Goal: Task Accomplishment & Management: Use online tool/utility

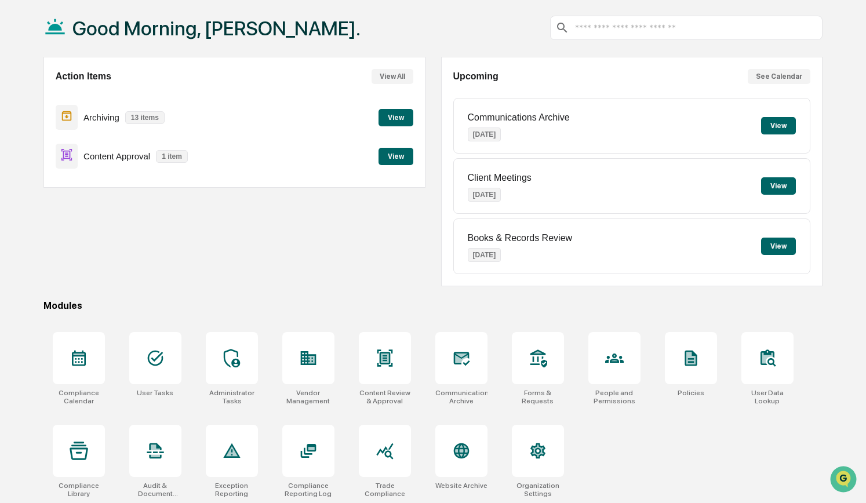
click at [405, 161] on button "View" at bounding box center [396, 156] width 35 height 17
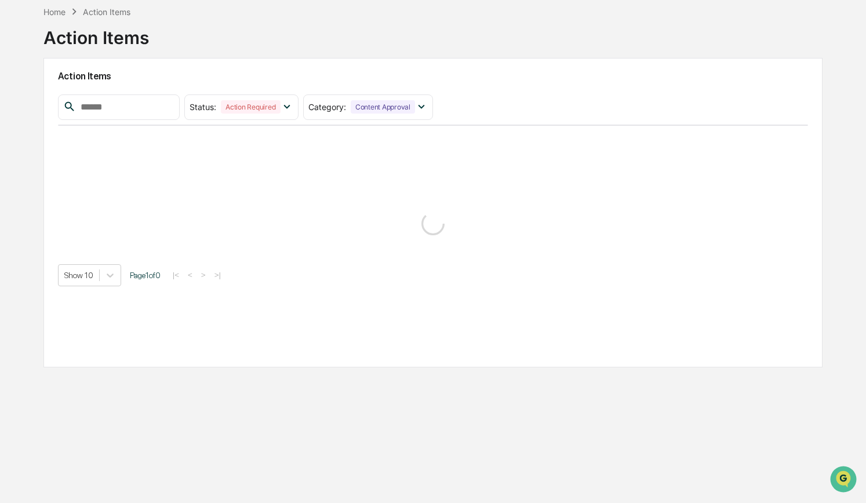
scroll to position [55, 0]
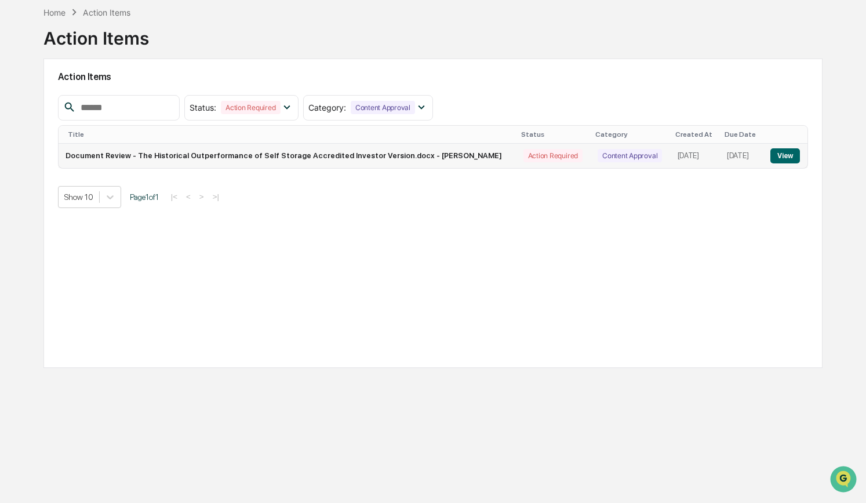
drag, startPoint x: 405, startPoint y: 161, endPoint x: 770, endPoint y: 159, distance: 364.8
click at [770, 159] on tr "Document Review - The Historical Outperformance of Self Storage Accredited Inve…" at bounding box center [434, 156] width 750 height 24
click at [768, 182] on div "Status : Action Required Select/Deselect All Action Required Resolved Category …" at bounding box center [433, 151] width 751 height 113
click at [784, 154] on button "View" at bounding box center [786, 155] width 30 height 15
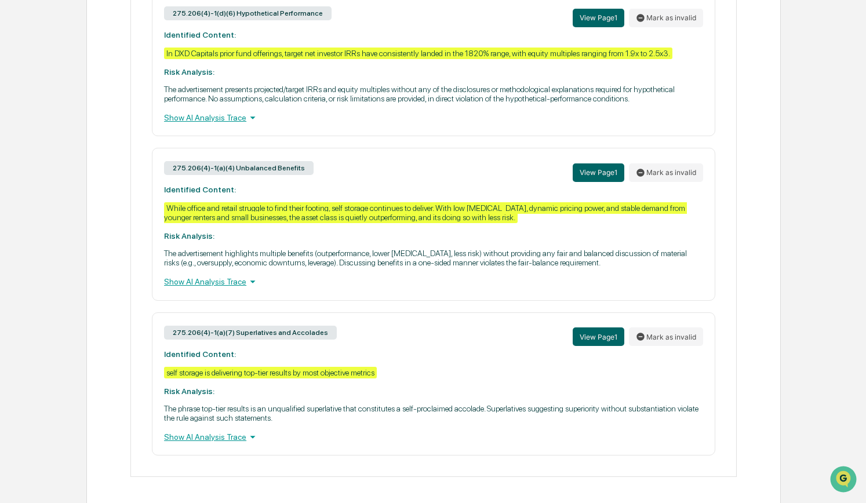
scroll to position [557, 0]
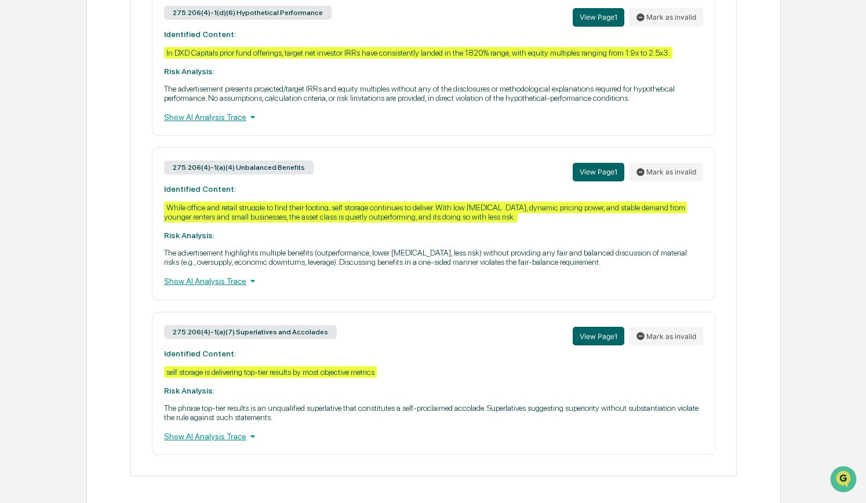
click at [364, 288] on div "Show AI Analysis Trace" at bounding box center [433, 281] width 539 height 13
